Goal: Task Accomplishment & Management: Manage account settings

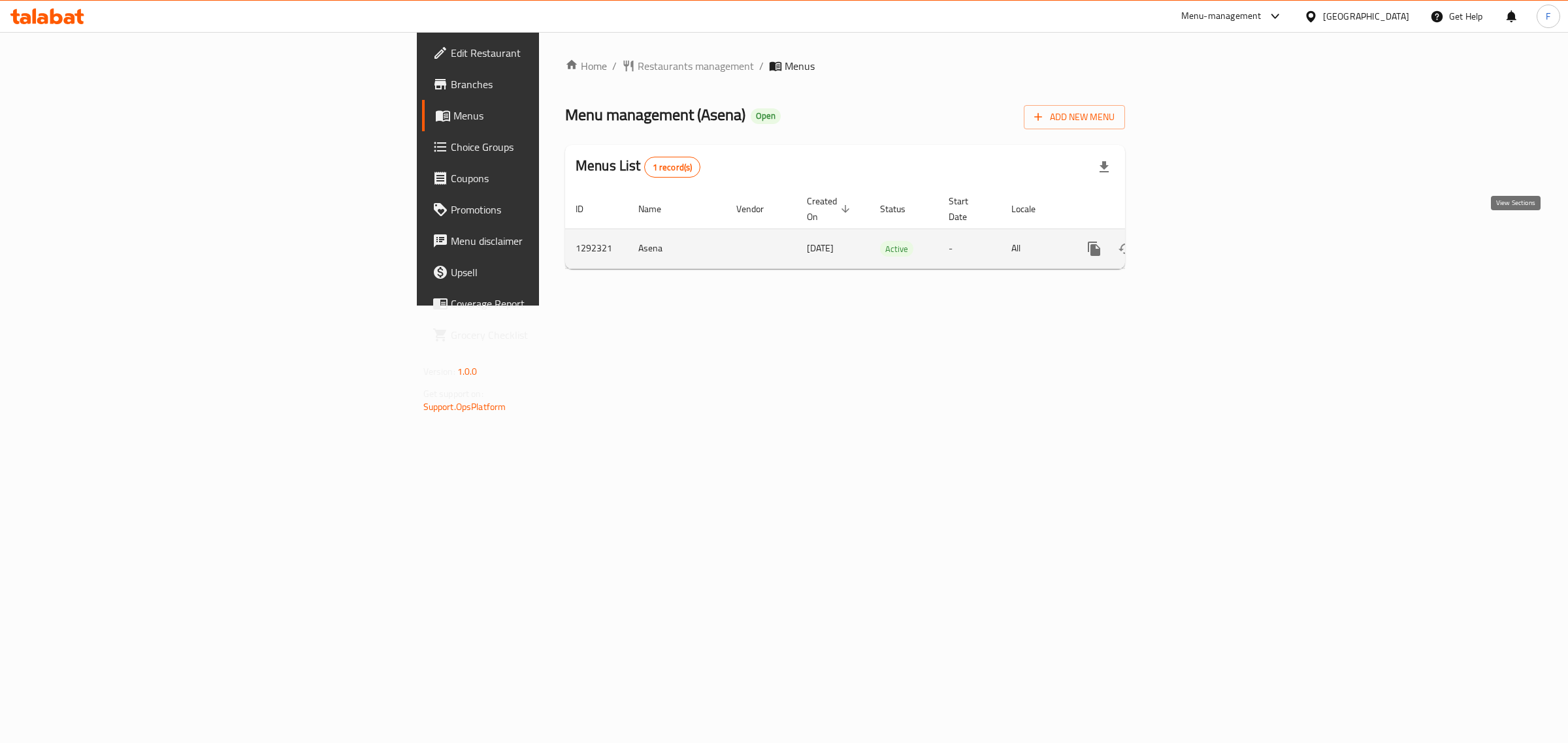
click at [1196, 241] on icon "enhanced table" at bounding box center [1189, 248] width 15 height 15
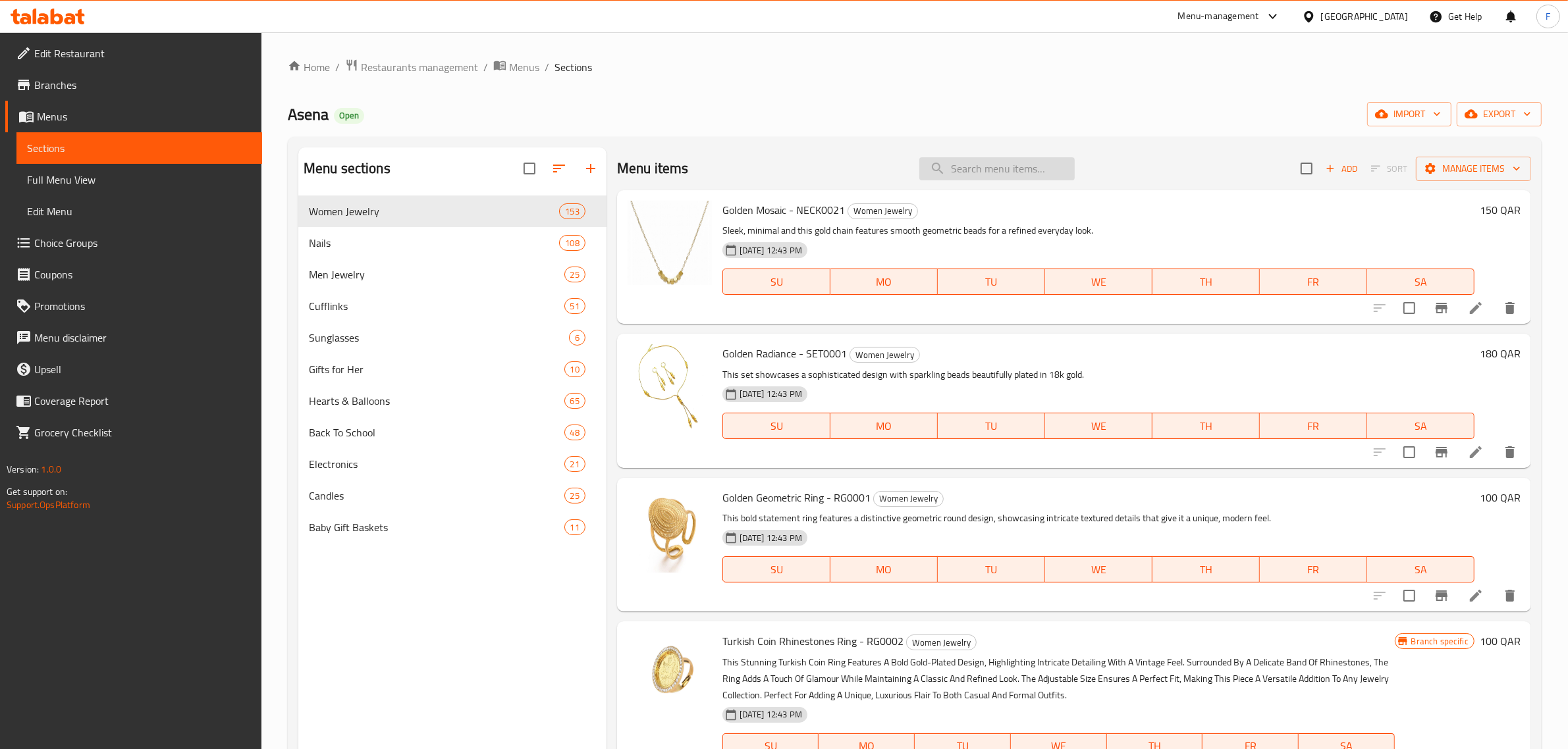
click at [959, 176] on input "search" at bounding box center [997, 169] width 155 height 23
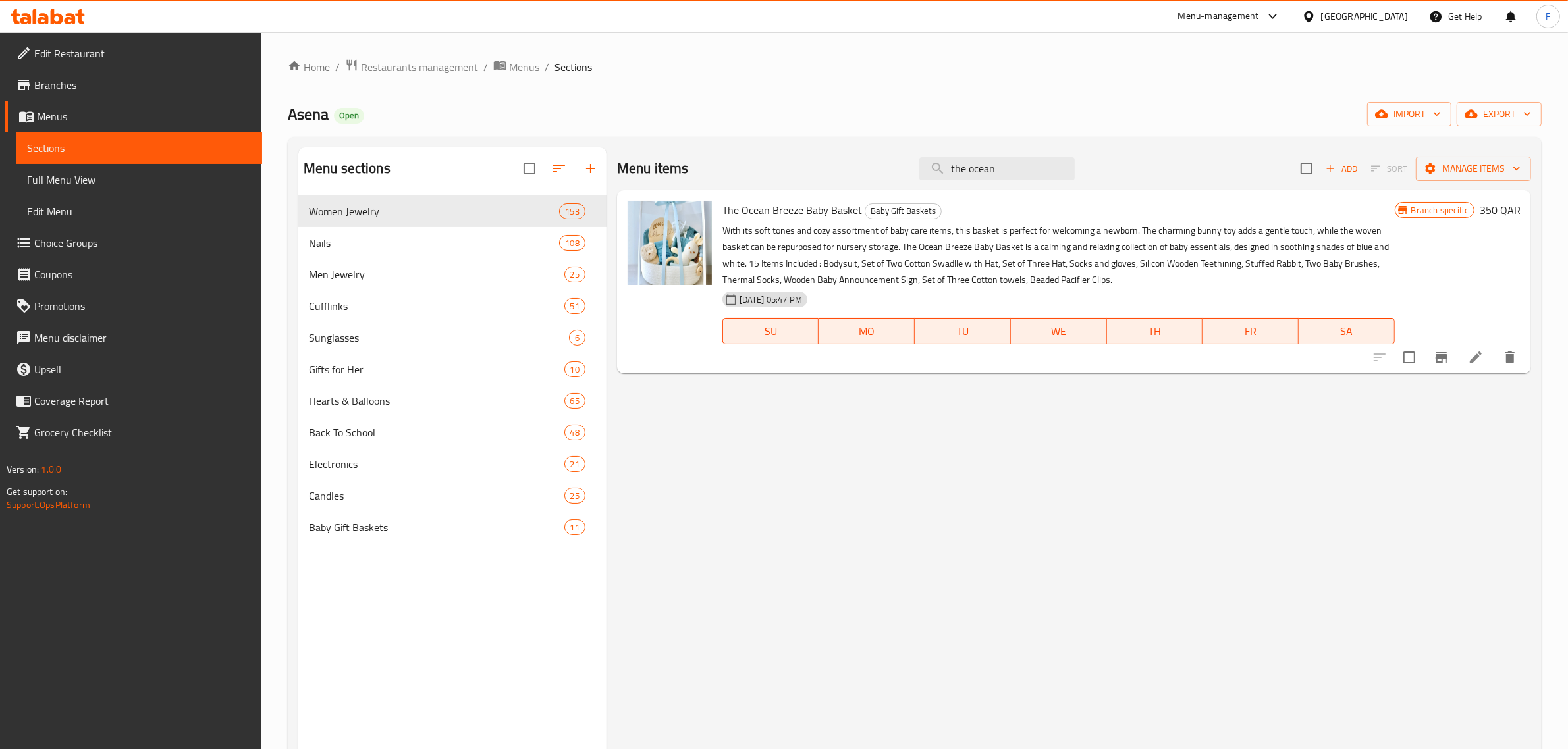
type input "the ocean"
click at [1480, 357] on icon at bounding box center [1476, 357] width 16 height 16
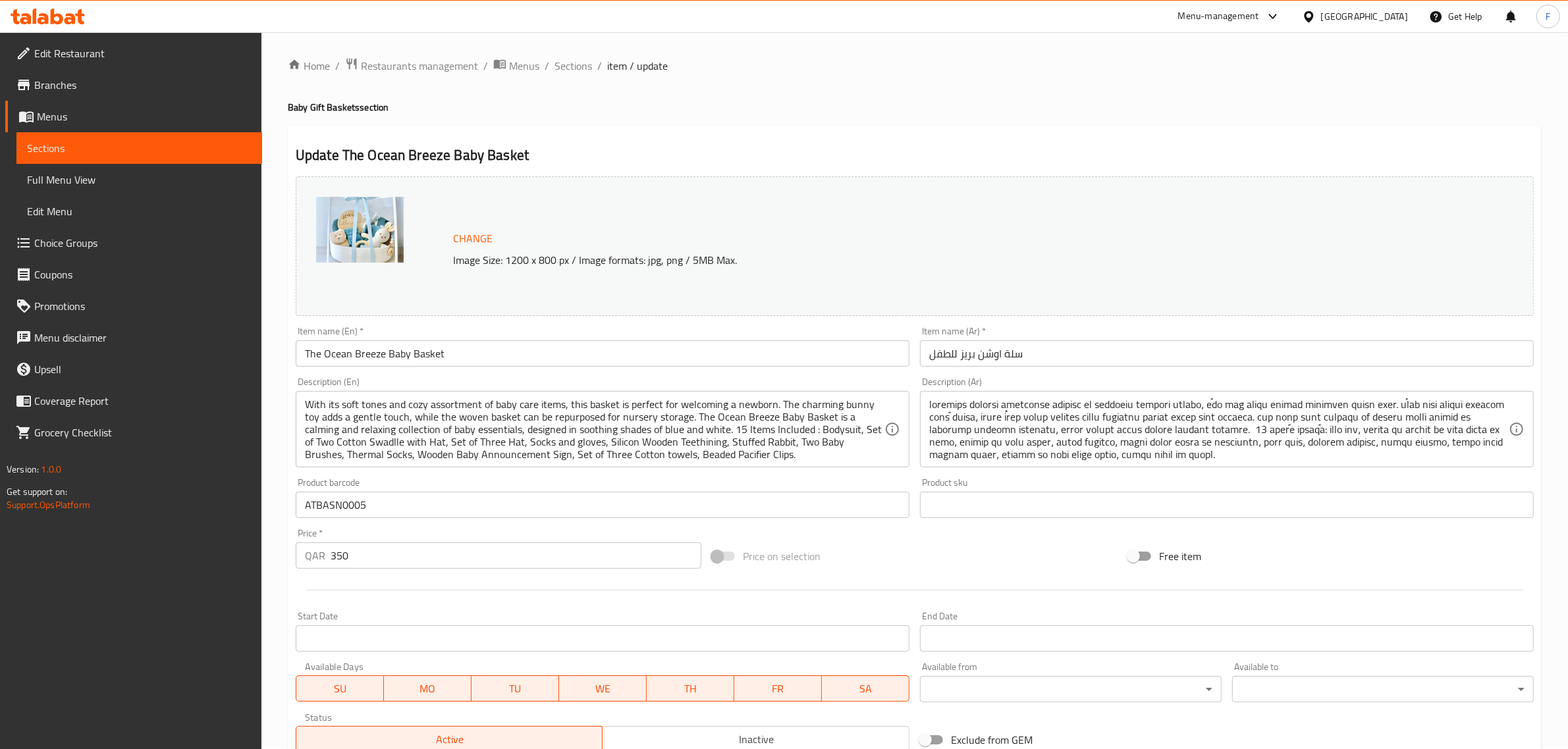
scroll to position [82, 0]
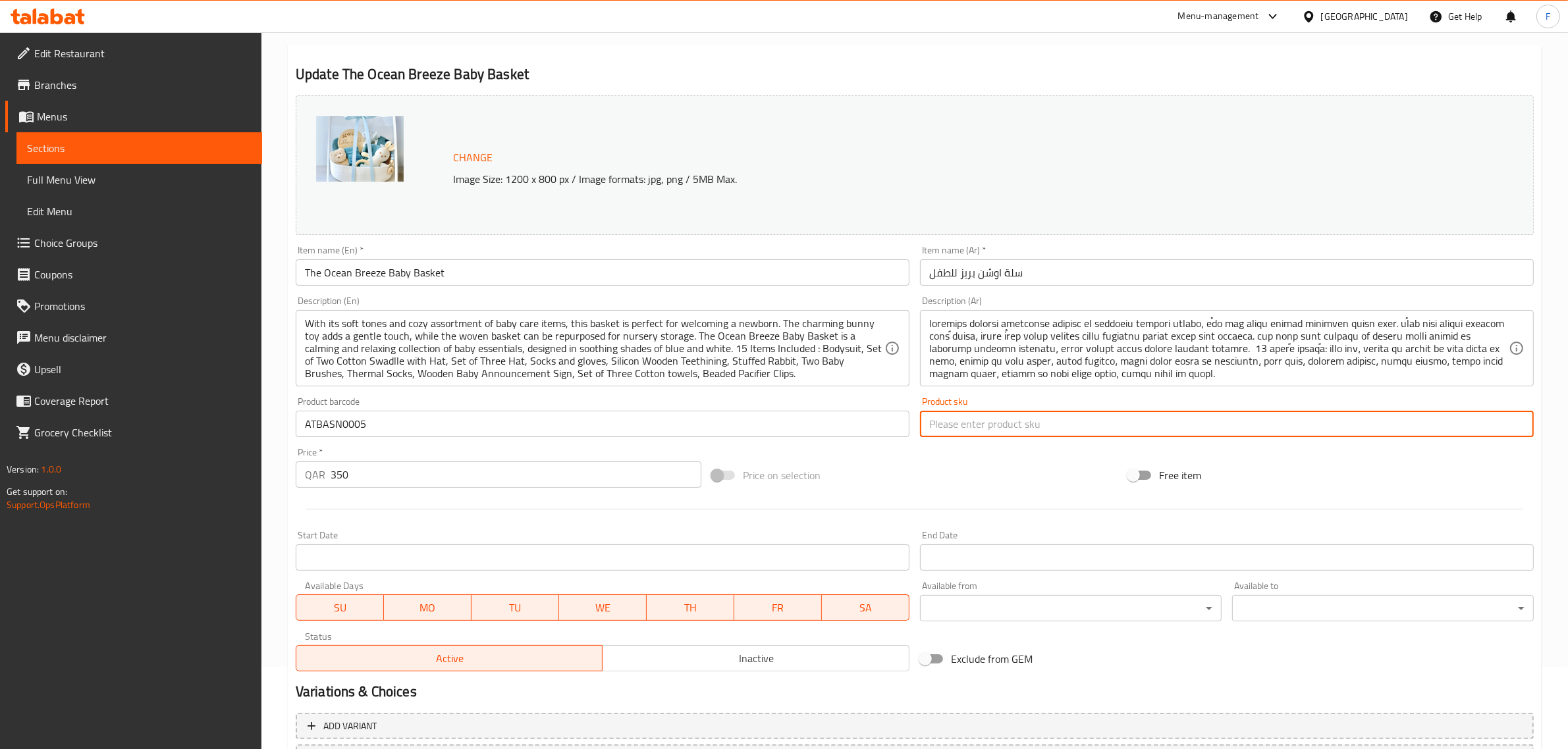
click at [1002, 424] on input "text" at bounding box center [1227, 424] width 613 height 27
paste input "ATBASN0005"
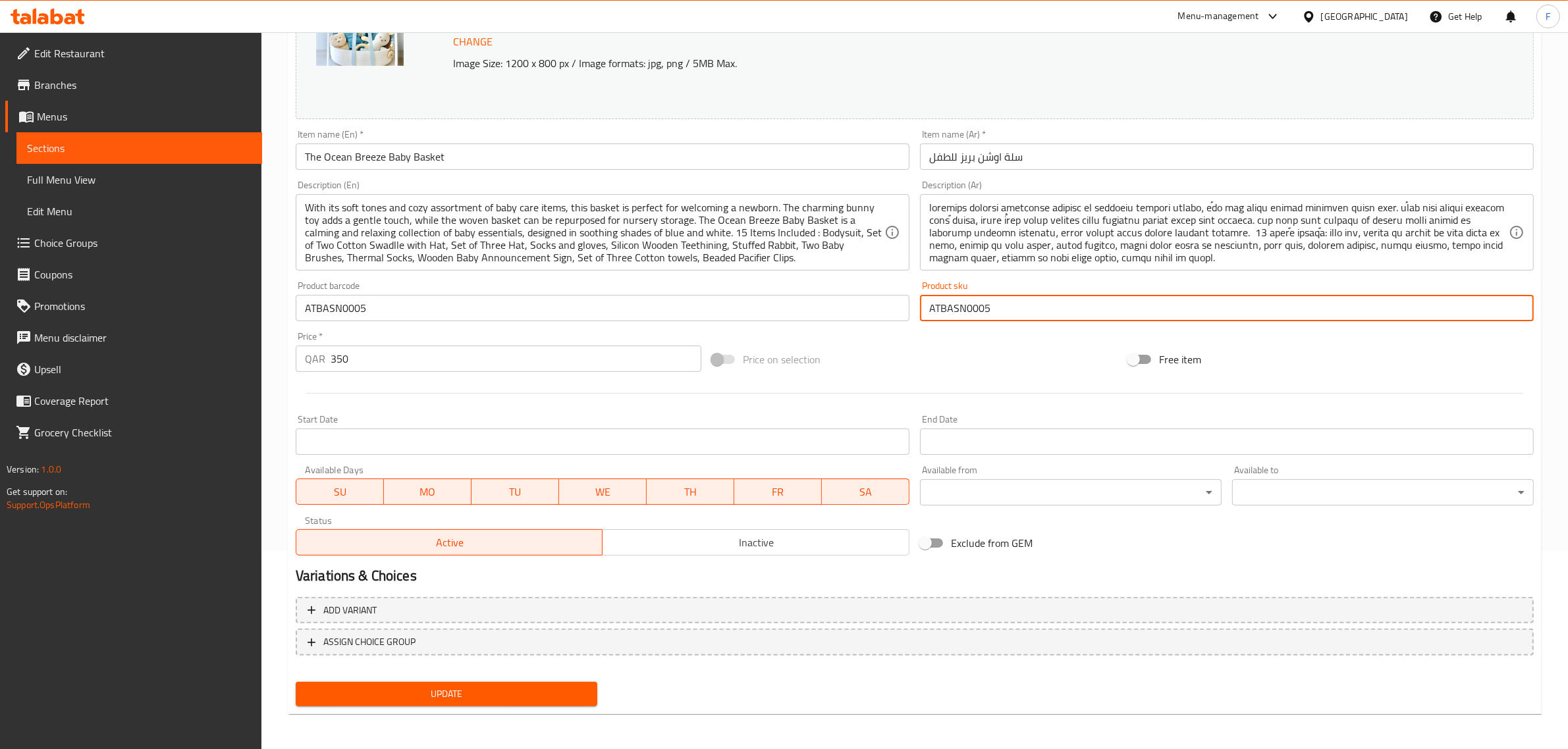
type input "ATBASN0005"
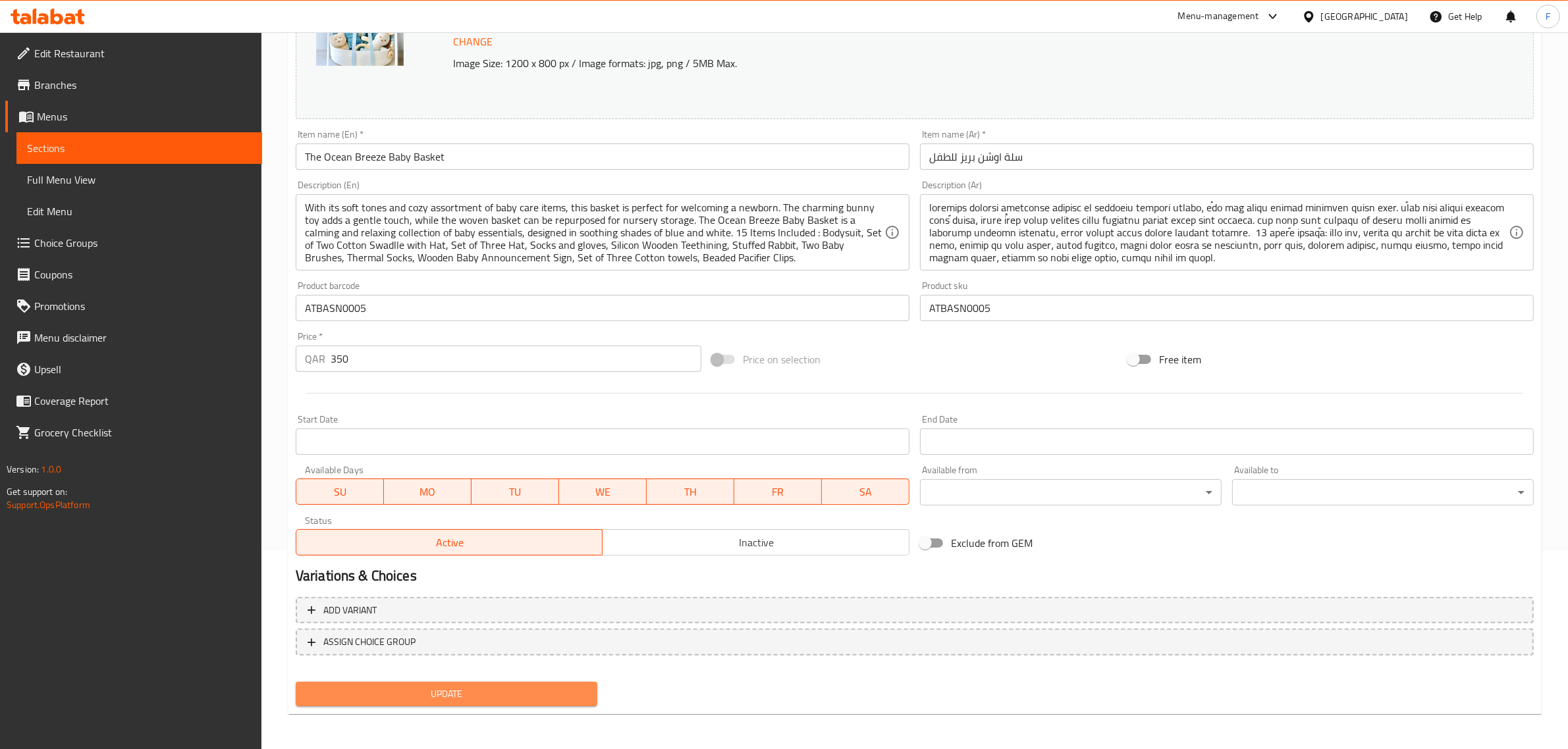
click at [449, 700] on span "Update" at bounding box center [446, 694] width 280 height 16
click at [524, 689] on span "Update" at bounding box center [446, 694] width 280 height 16
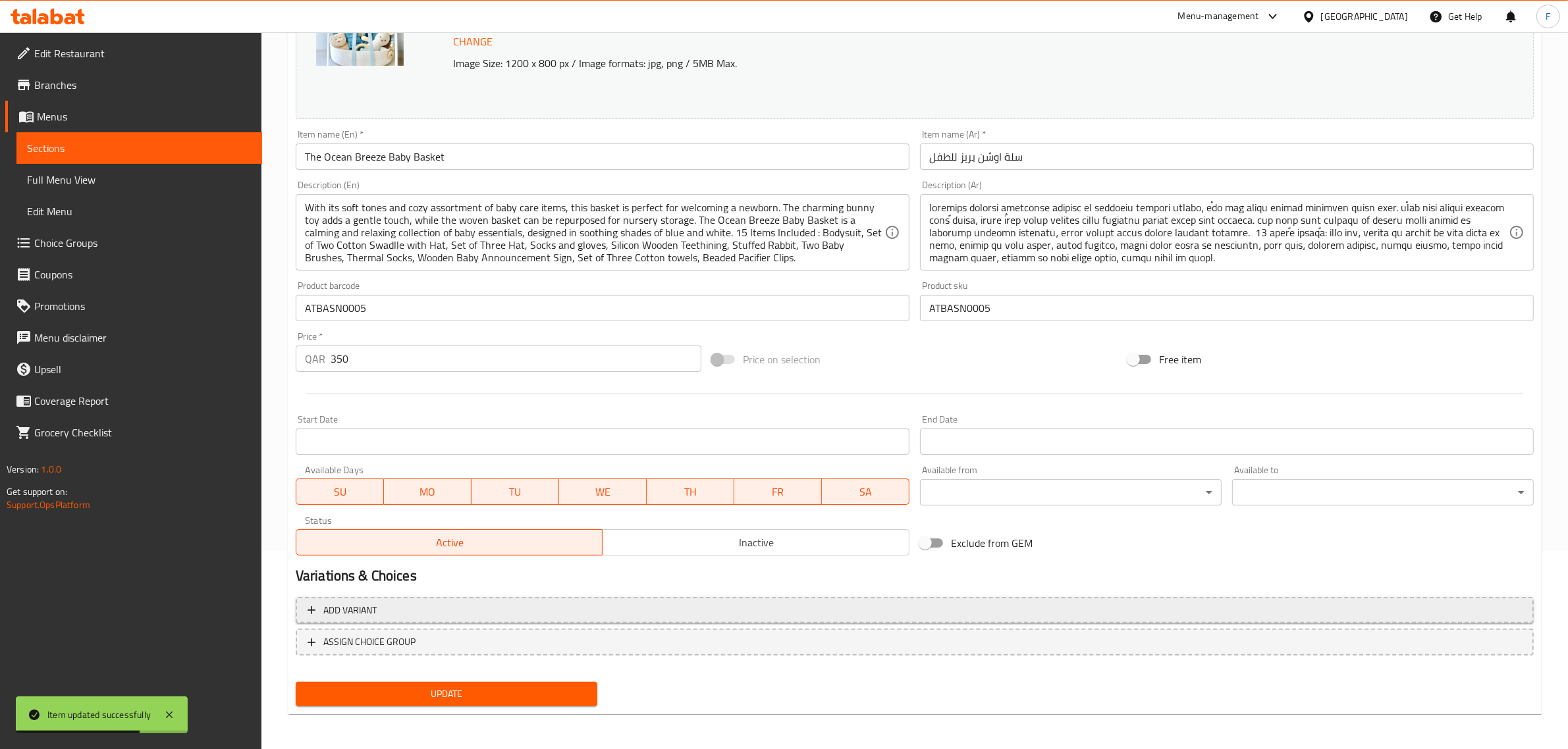
click at [296, 682] on button "Update" at bounding box center [446, 694] width 301 height 24
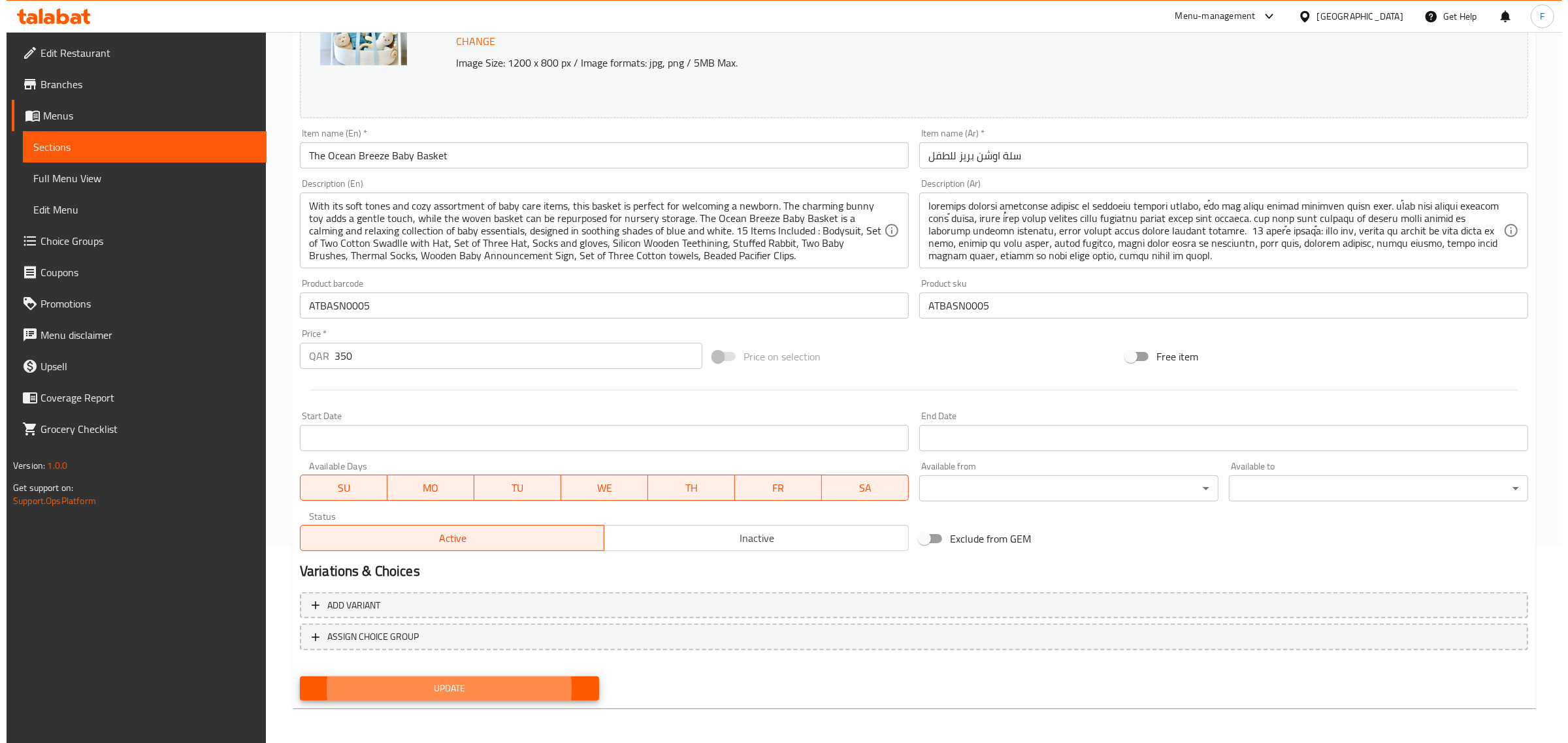
scroll to position [0, 0]
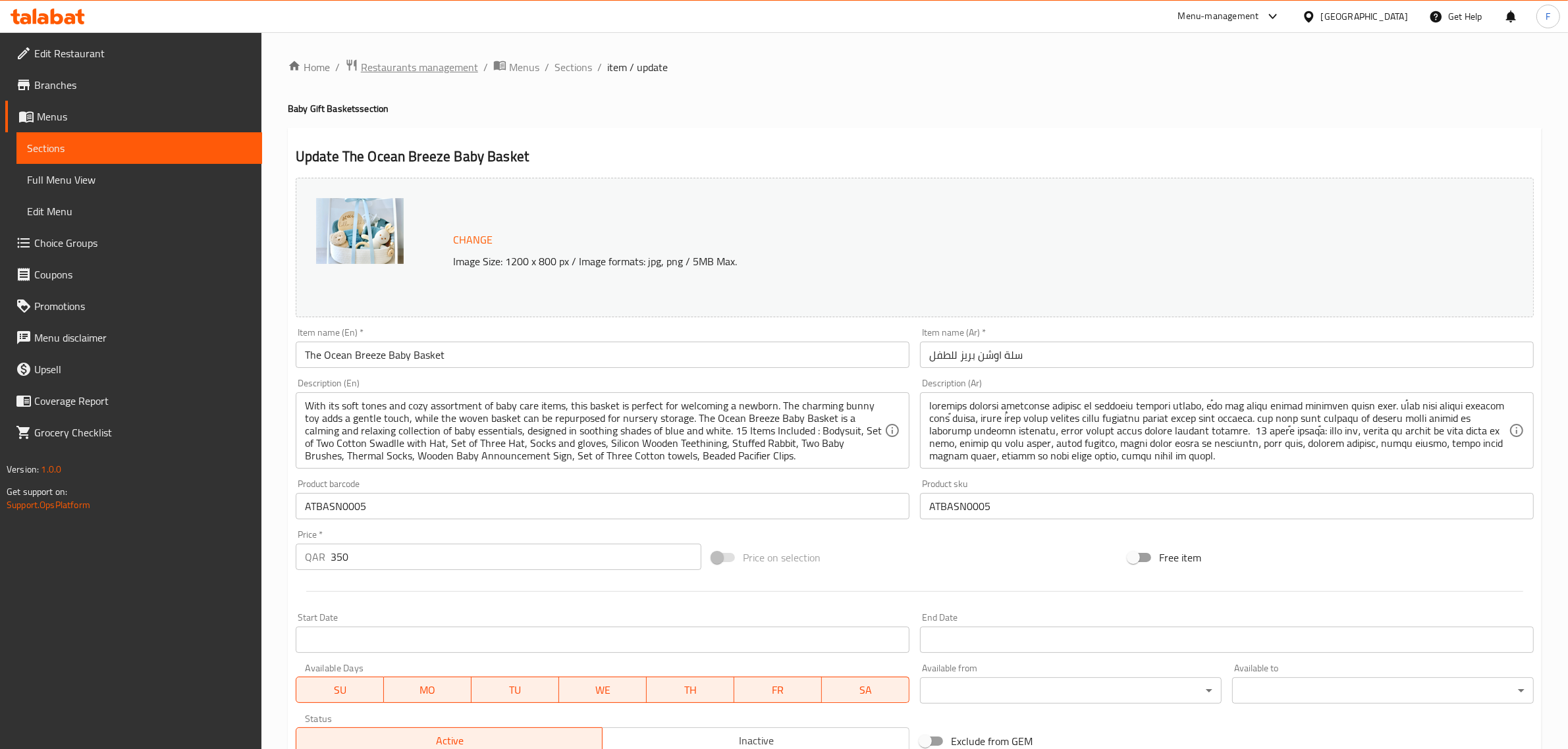
click at [420, 69] on span "Restaurants management" at bounding box center [419, 67] width 117 height 16
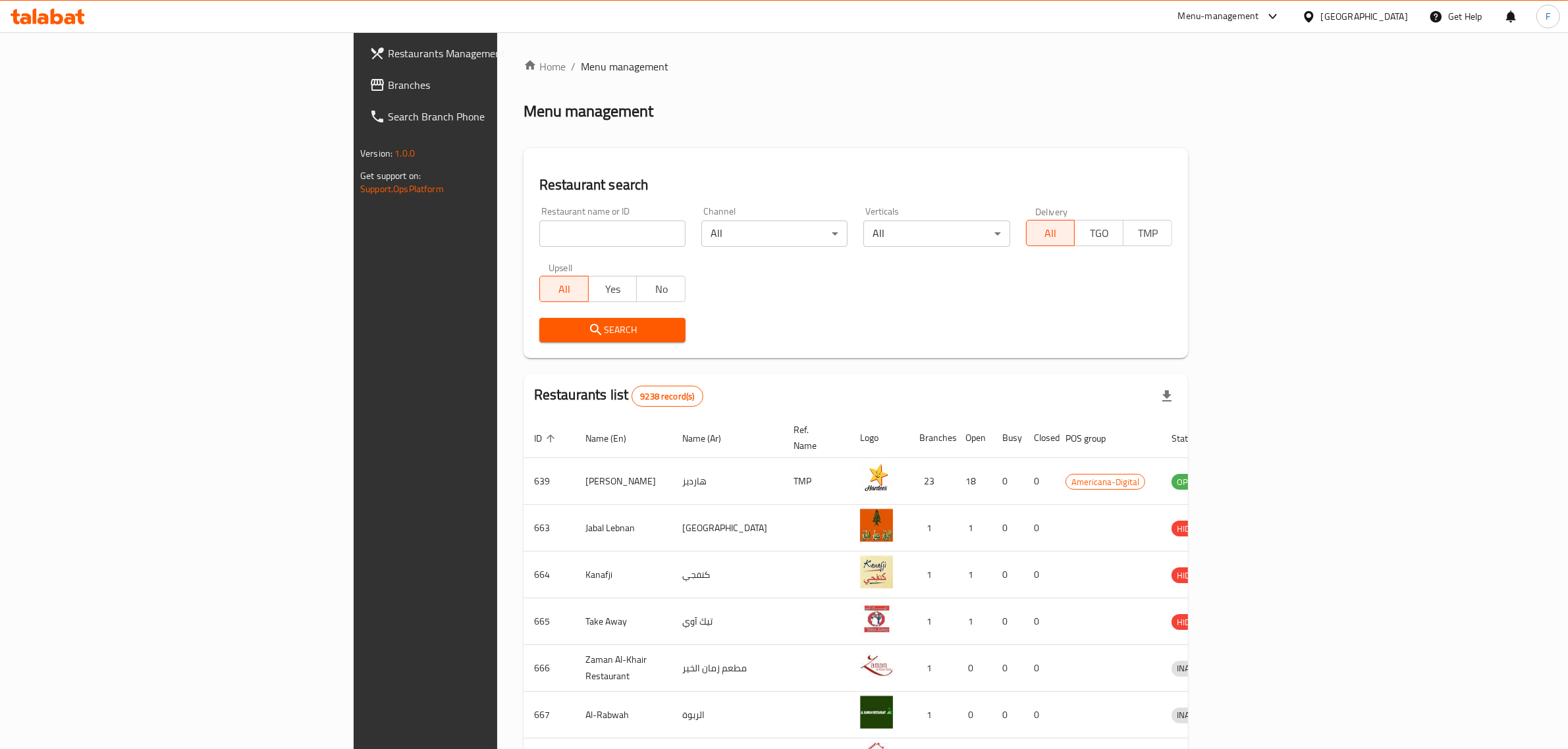
click at [539, 229] on input "search" at bounding box center [612, 234] width 146 height 27
type input "tulu"
click button "Search" at bounding box center [612, 330] width 146 height 24
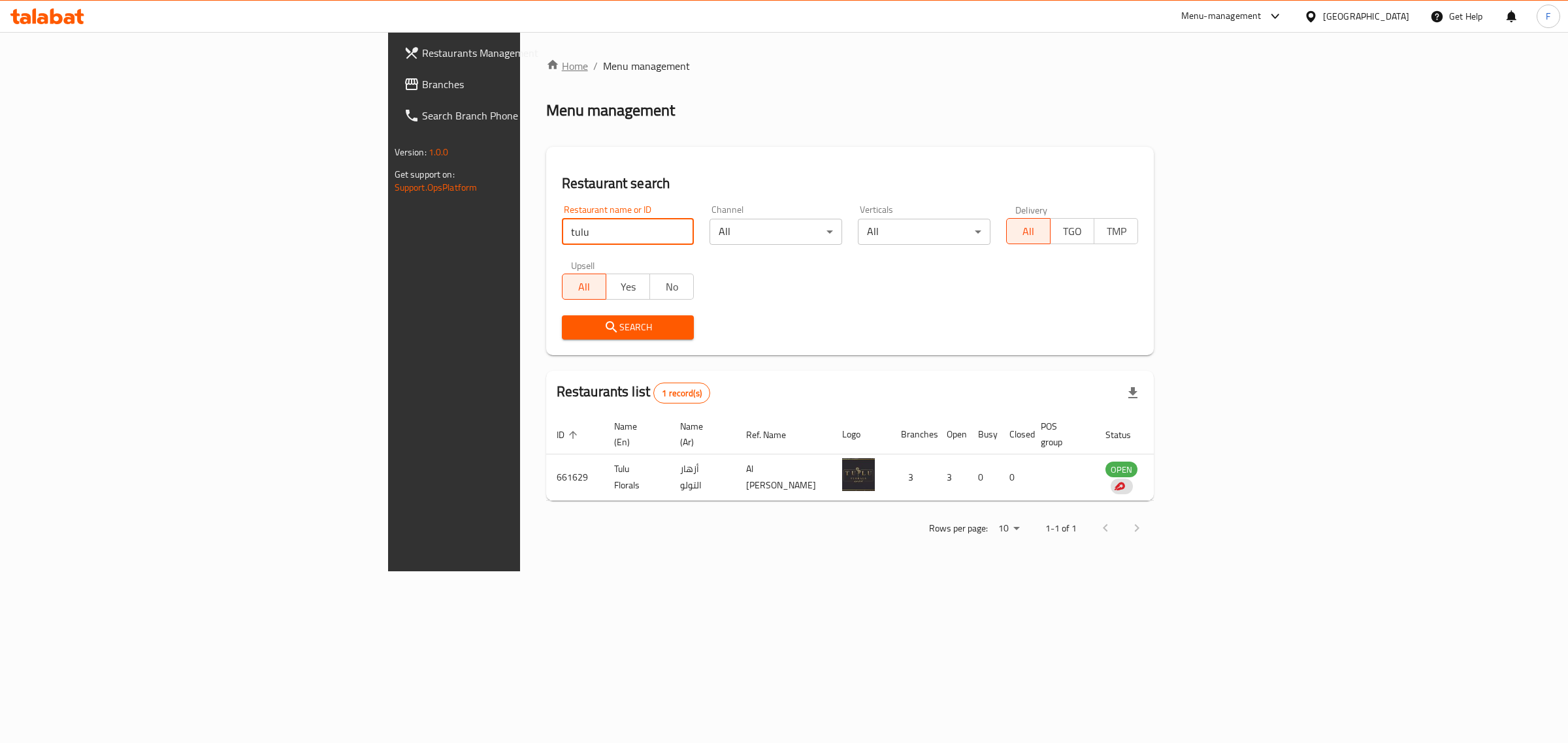
click at [546, 62] on link "Home" at bounding box center [567, 66] width 42 height 15
